Goal: Find specific page/section: Find specific page/section

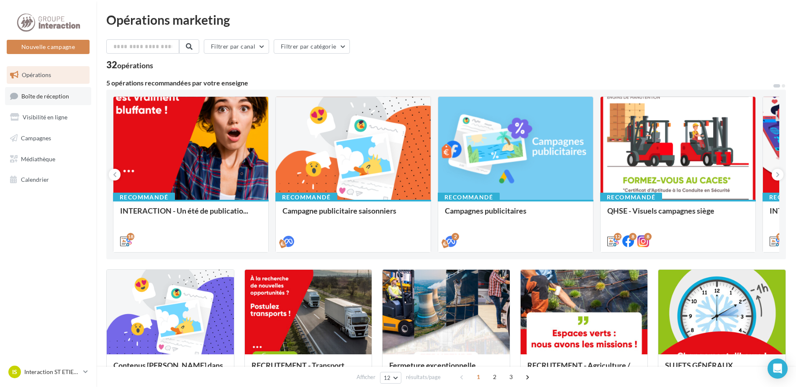
click at [59, 90] on link "Boîte de réception" at bounding box center [48, 96] width 86 height 18
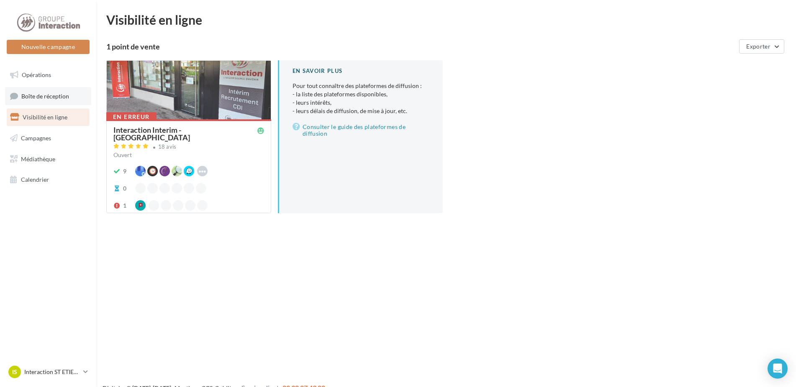
click at [41, 100] on link "Boîte de réception" at bounding box center [48, 96] width 86 height 18
